Goal: Task Accomplishment & Management: Use online tool/utility

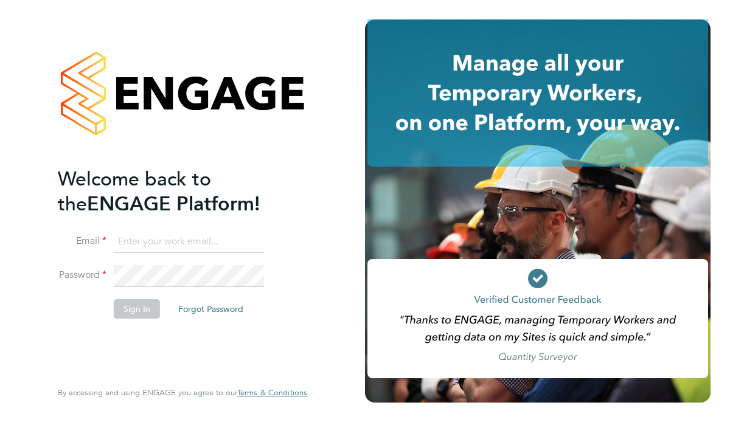
type input "ben.smith@brightonandhovealbion.com"
click at [141, 307] on button "Sign In" at bounding box center [137, 308] width 46 height 19
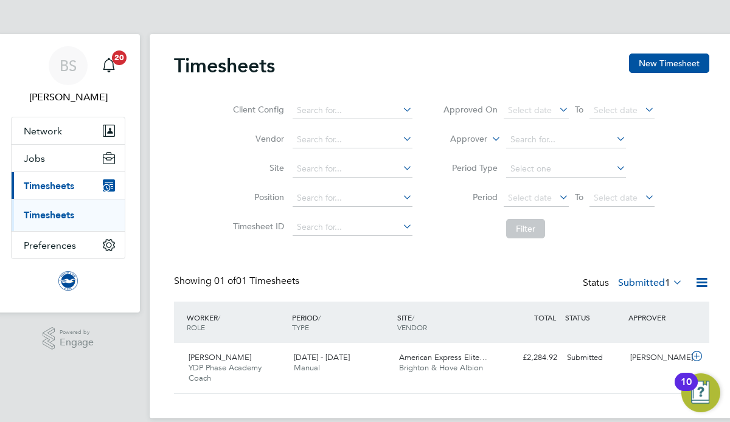
scroll to position [16, 0]
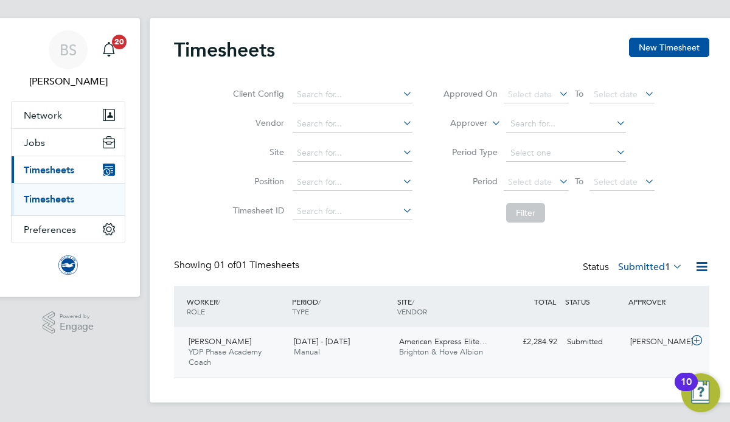
click at [442, 347] on div "American Express Elite… Brighton & Hove Albion" at bounding box center [446, 347] width 105 height 30
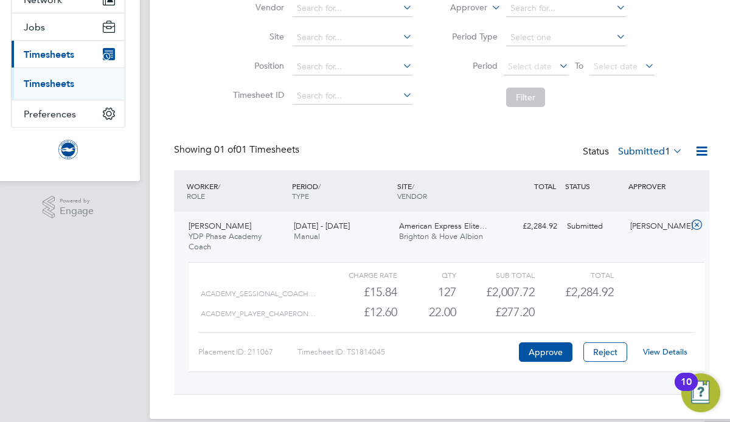
scroll to position [148, 0]
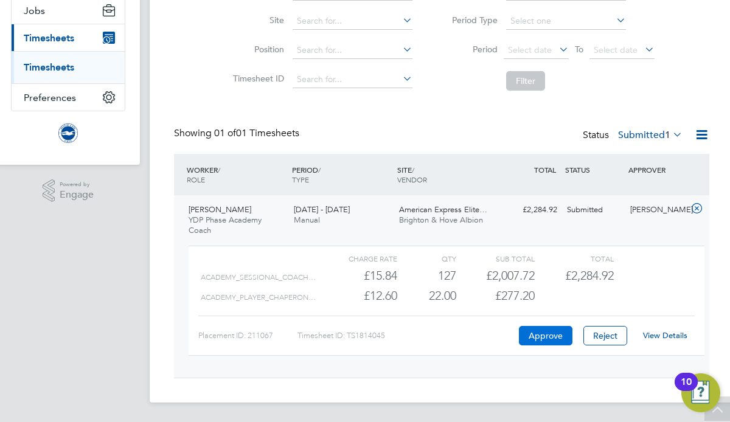
click at [535, 334] on button "Approve" at bounding box center [546, 335] width 54 height 19
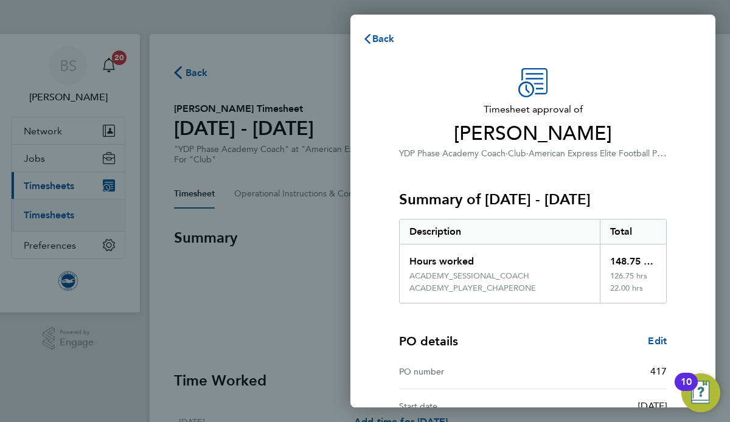
scroll to position [138, 0]
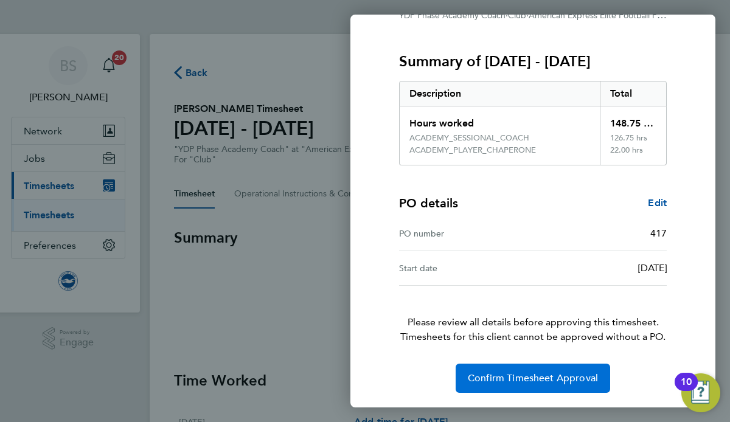
click at [530, 374] on span "Confirm Timesheet Approval" at bounding box center [533, 378] width 130 height 12
